Goal: Task Accomplishment & Management: Manage account settings

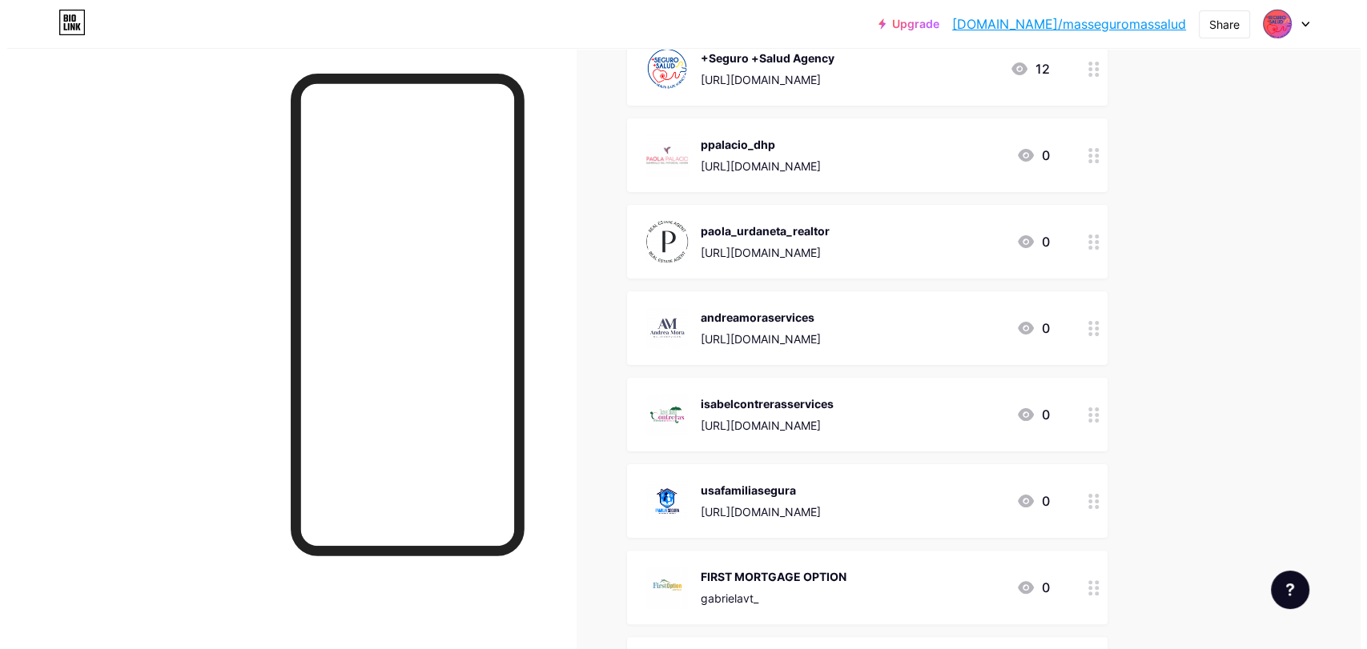
scroll to position [356, 0]
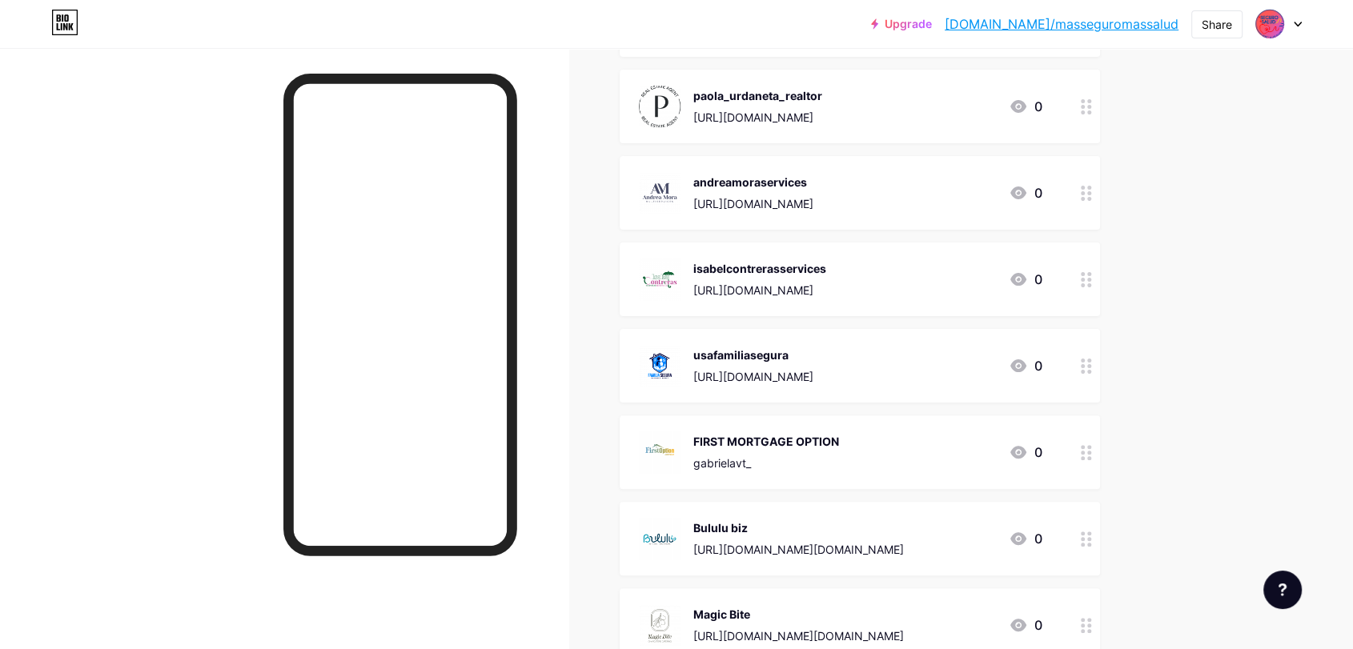
click at [1089, 452] on icon at bounding box center [1086, 452] width 11 height 15
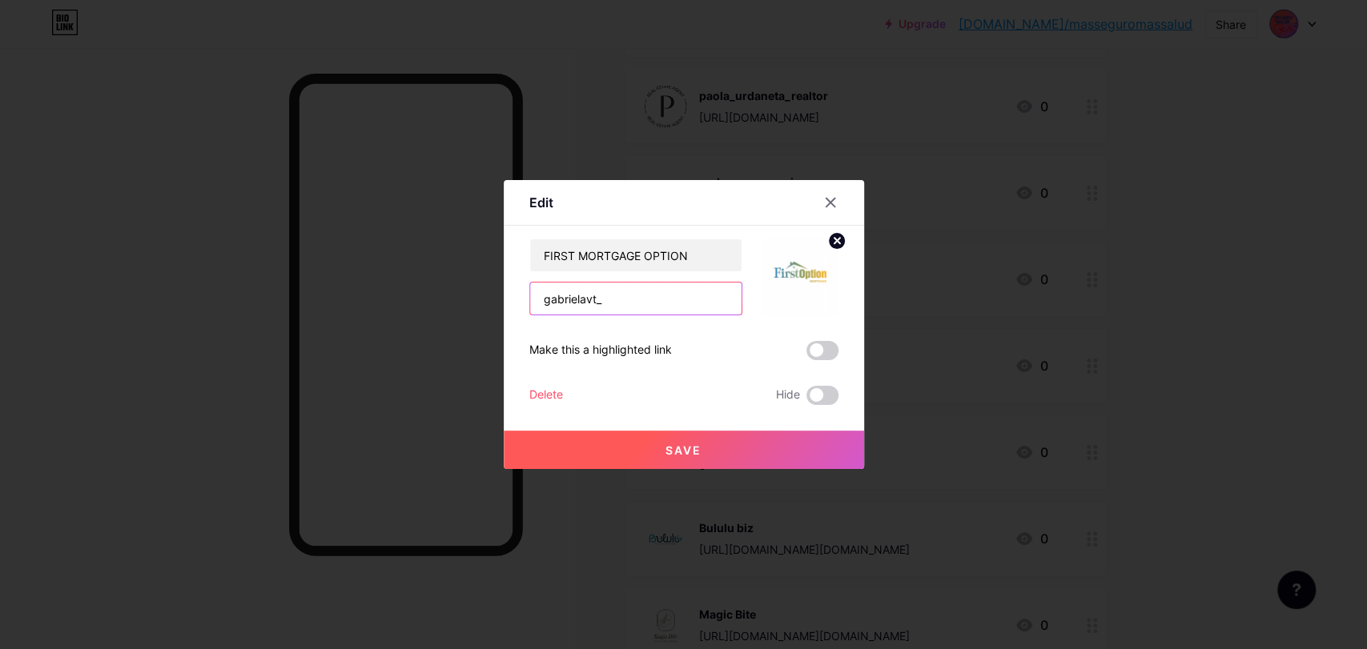
click at [654, 289] on input "gabrielavt_" at bounding box center [635, 299] width 211 height 32
drag, startPoint x: 646, startPoint y: 301, endPoint x: 474, endPoint y: 294, distance: 172.3
click at [474, 294] on div "Edit Content YouTube Play YouTube video without leaving your page. ADD Vimeo Pl…" at bounding box center [683, 324] width 1367 height 649
drag, startPoint x: 641, startPoint y: 293, endPoint x: 657, endPoint y: 305, distance: 19.4
click at [644, 296] on input "text" at bounding box center [635, 299] width 211 height 32
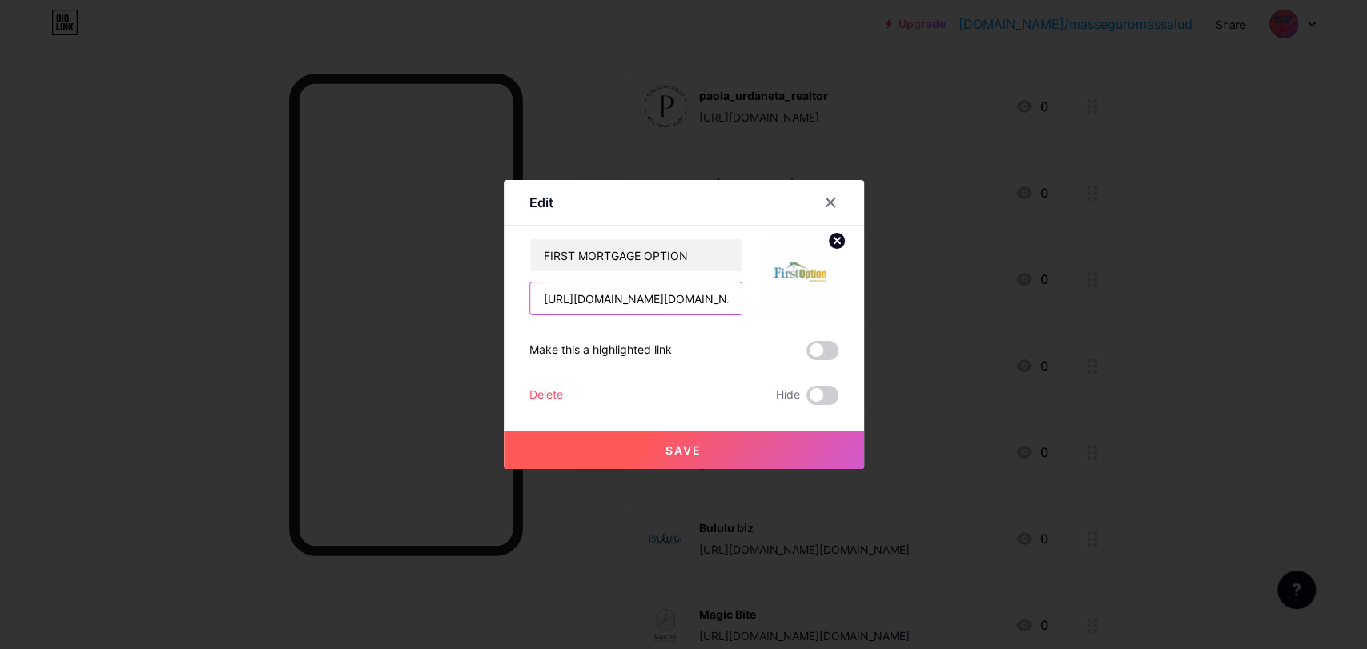
click at [672, 302] on input "[URL][DOMAIN_NAME][DOMAIN_NAME]" at bounding box center [635, 299] width 211 height 32
click at [667, 296] on input "[URL][DOMAIN_NAME][DOMAIN_NAME]" at bounding box center [635, 299] width 211 height 32
click at [663, 297] on input "[URL][DOMAIN_NAME][DOMAIN_NAME]" at bounding box center [635, 299] width 211 height 32
drag, startPoint x: 663, startPoint y: 297, endPoint x: 746, endPoint y: 300, distance: 83.3
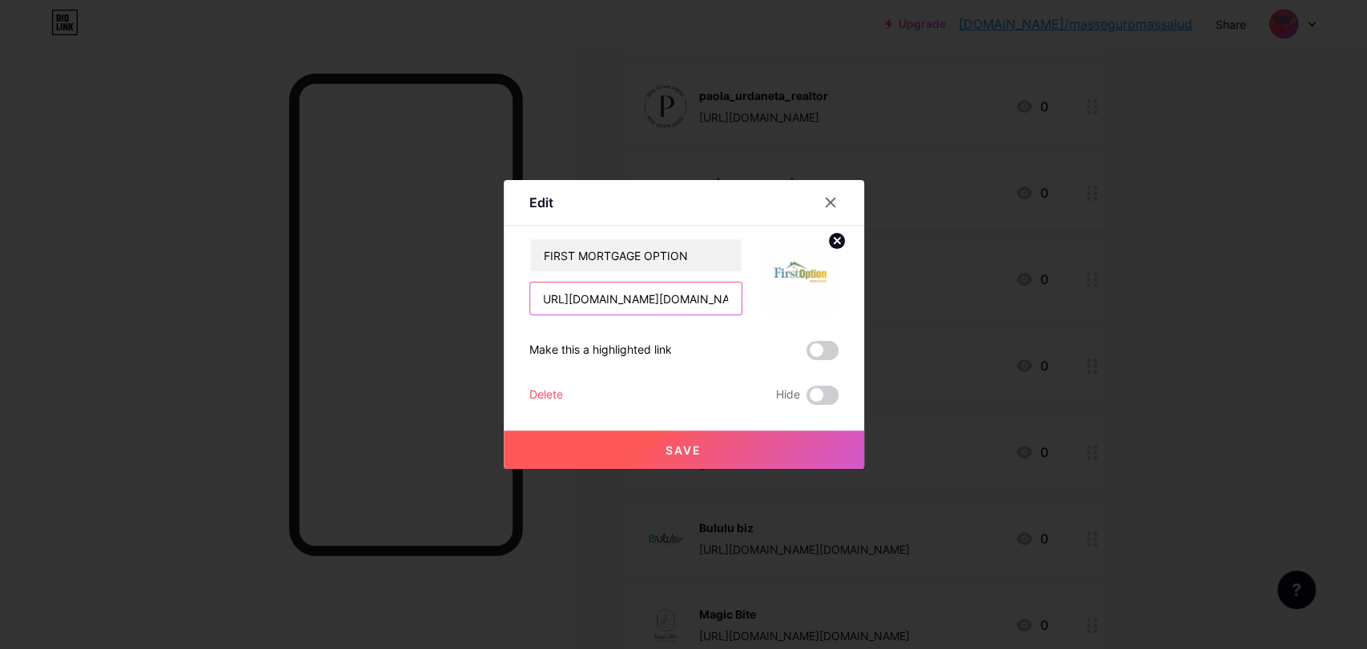
click at [746, 300] on div "FIRST MORTGAGE OPTION [URL][DOMAIN_NAME][DOMAIN_NAME]" at bounding box center [683, 277] width 309 height 77
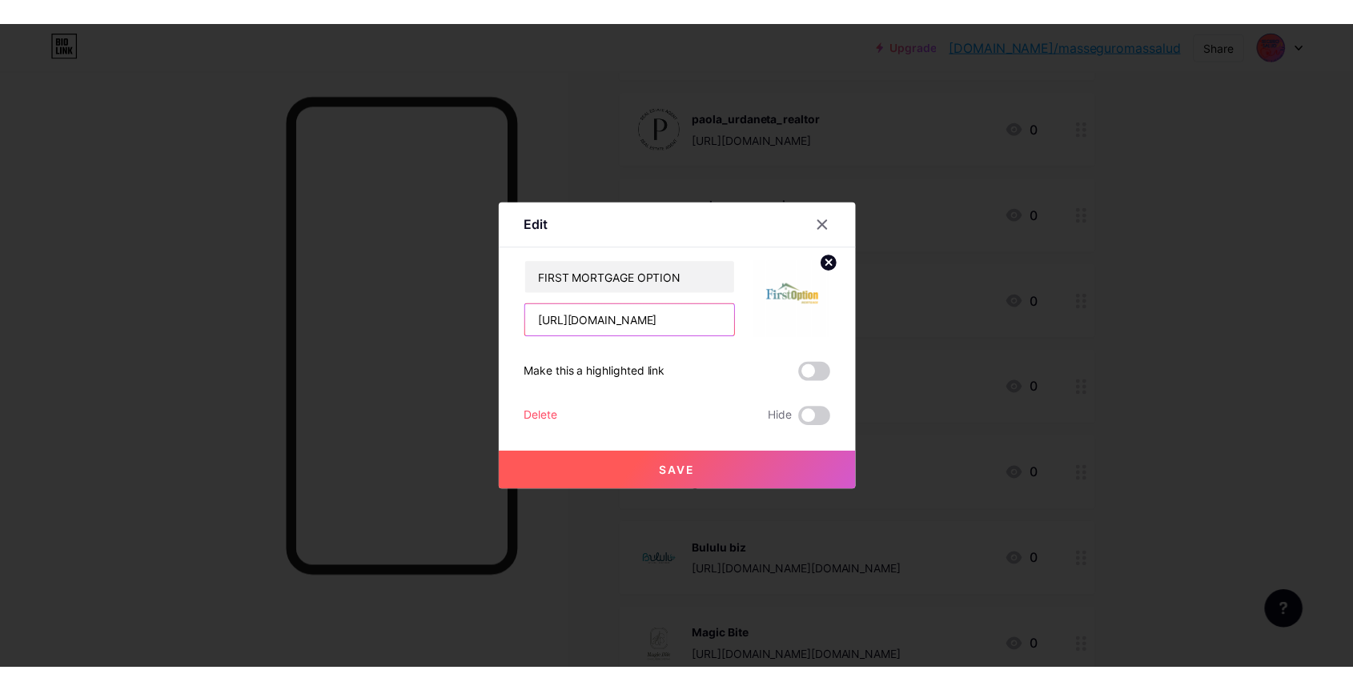
scroll to position [0, 0]
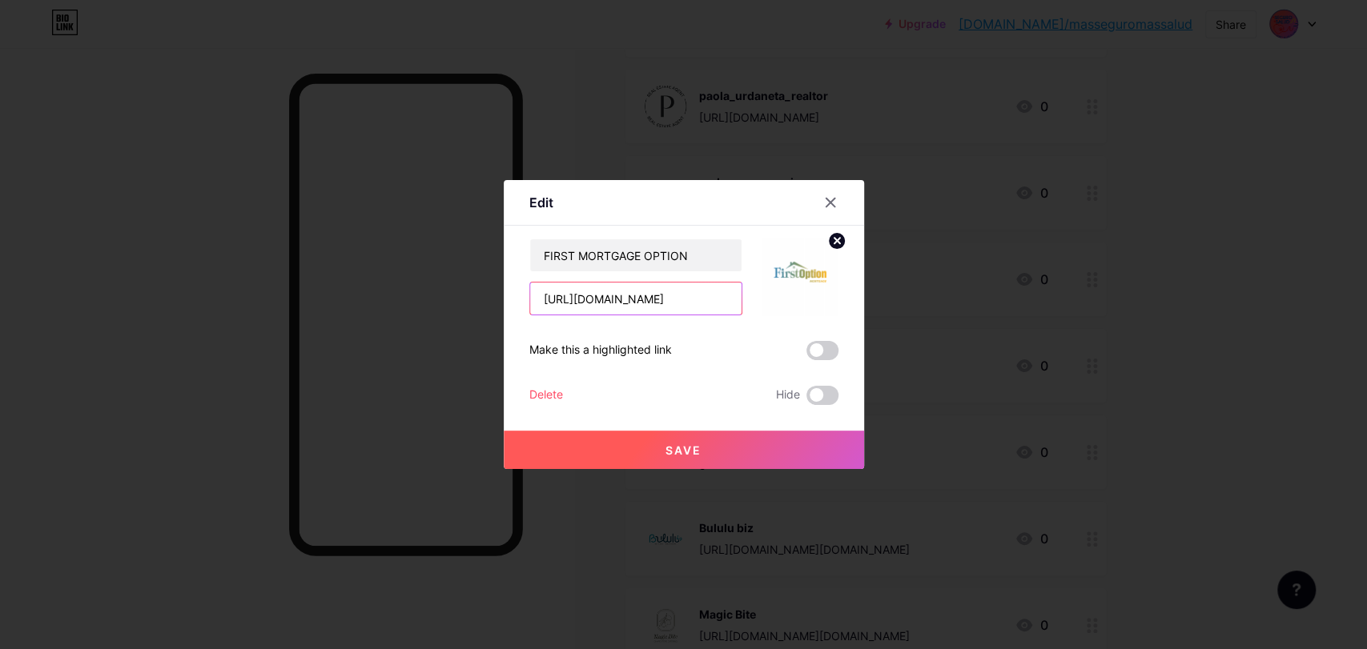
paste input "gabrielavt_"
type input "[URL][DOMAIN_NAME]"
click at [762, 457] on button "Save" at bounding box center [684, 450] width 360 height 38
